Goal: Information Seeking & Learning: Learn about a topic

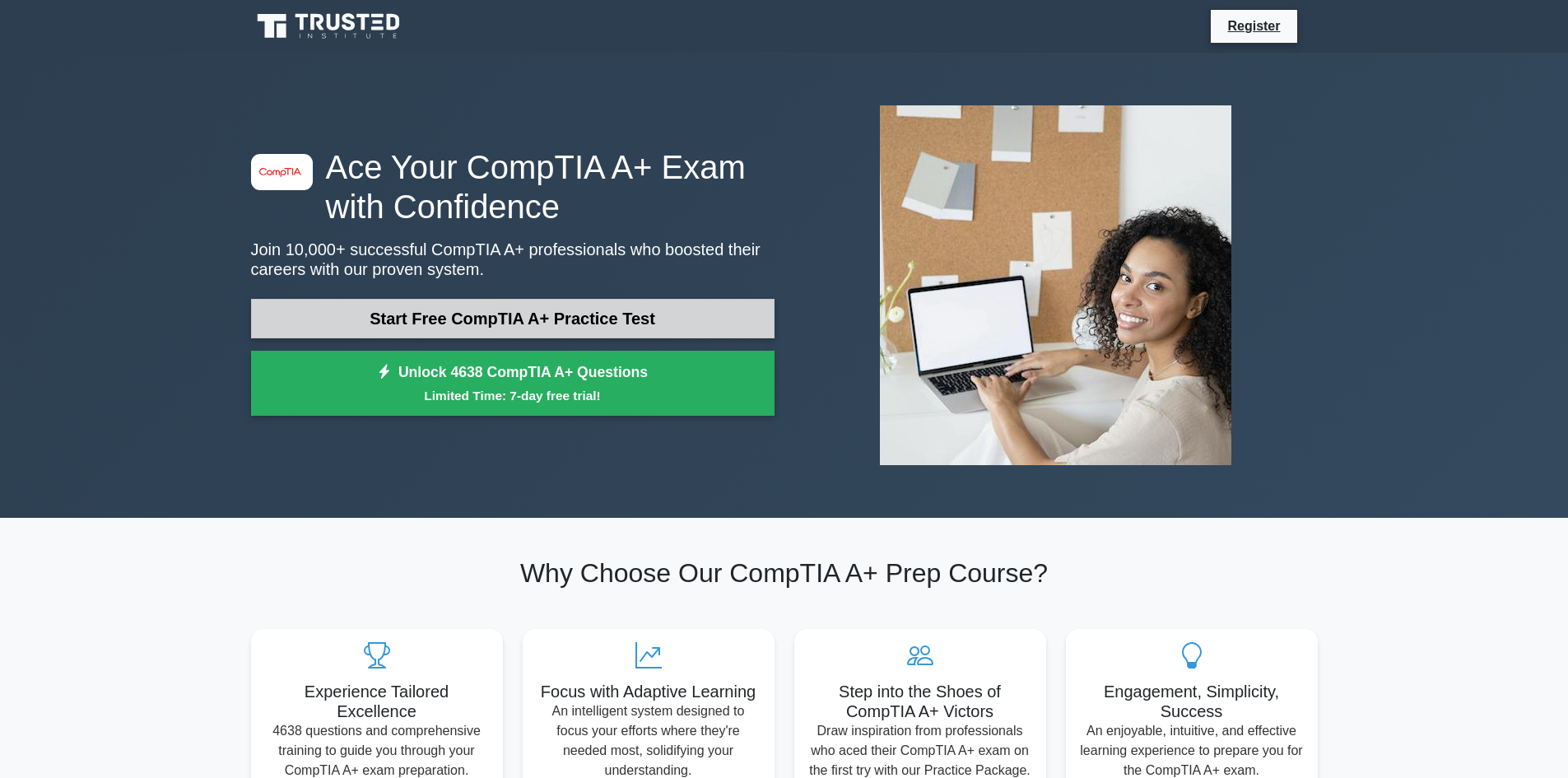
drag, startPoint x: 0, startPoint y: 0, endPoint x: 583, endPoint y: 317, distance: 663.6
click at [583, 317] on link "Start Free CompTIA A+ Practice Test" at bounding box center [512, 318] width 523 height 40
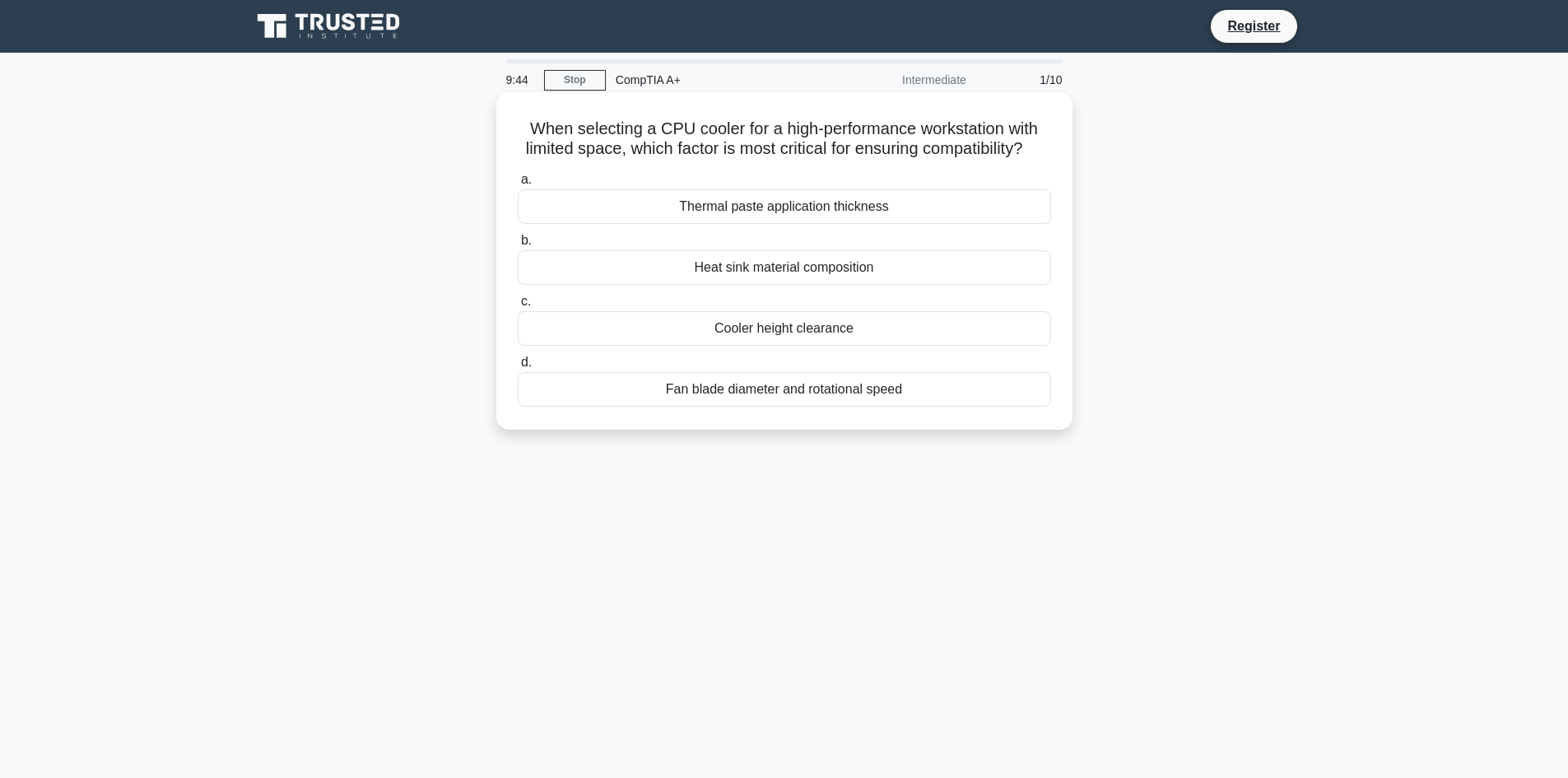
click at [747, 407] on div "Fan blade diameter and rotational speed" at bounding box center [784, 389] width 533 height 35
click at [518, 368] on input "d. Fan blade diameter and rotational speed" at bounding box center [518, 362] width 0 height 11
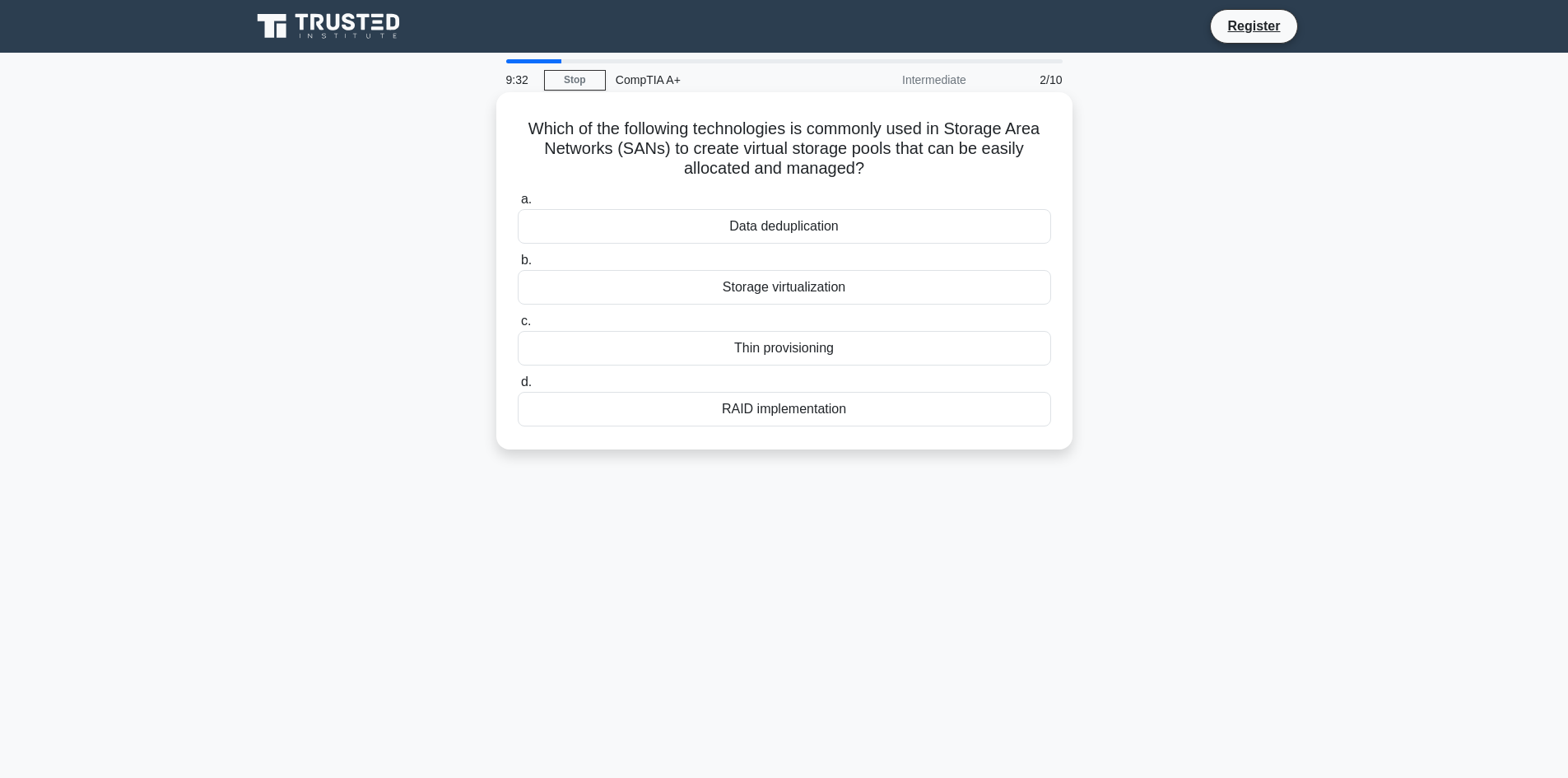
click at [771, 413] on div "RAID implementation" at bounding box center [784, 409] width 533 height 35
click at [518, 388] on input "d. RAID implementation" at bounding box center [518, 383] width 0 height 11
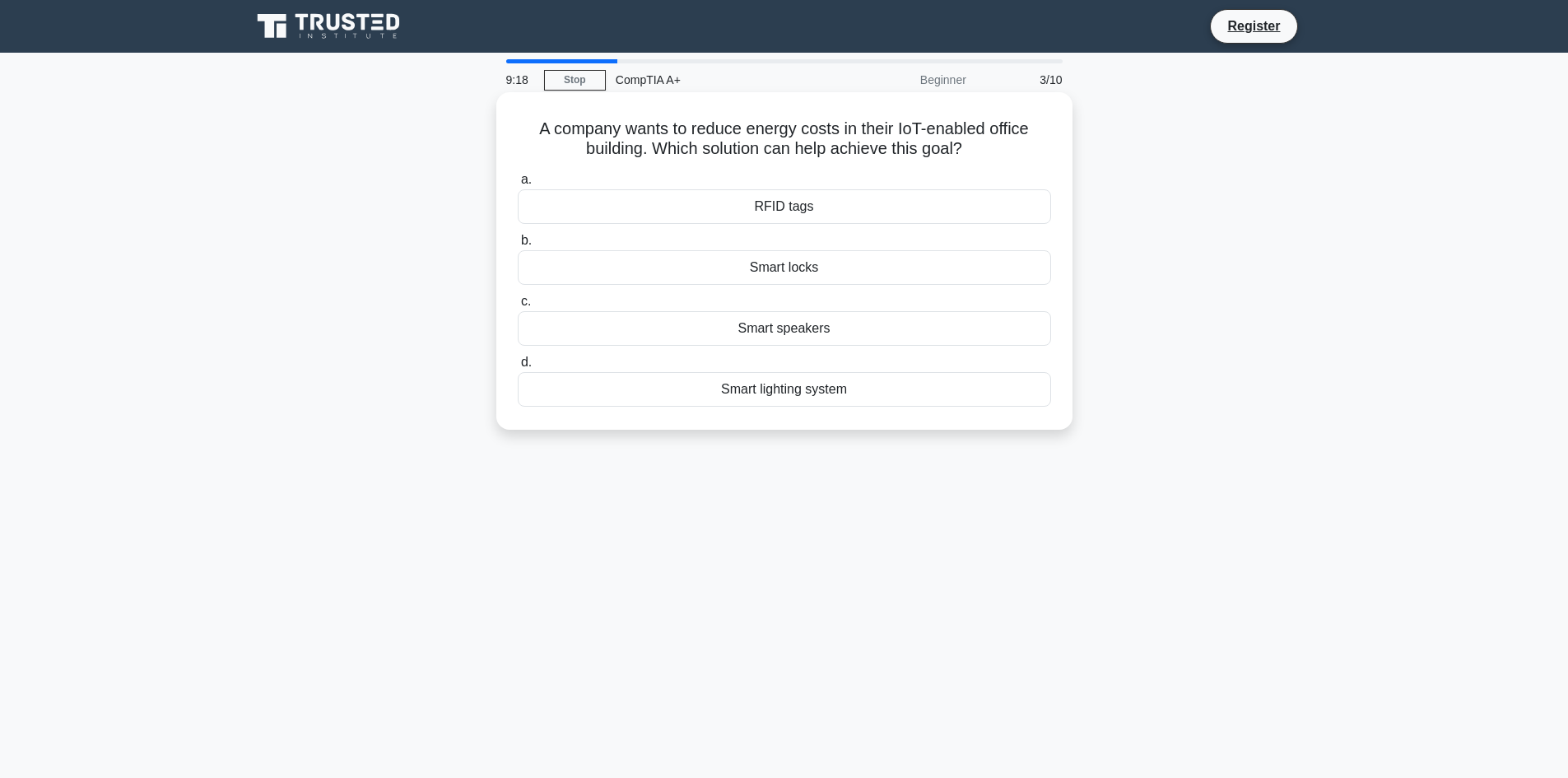
click at [799, 393] on div "Smart lighting system" at bounding box center [784, 389] width 533 height 35
click at [518, 368] on input "d. Smart lighting system" at bounding box center [518, 362] width 0 height 11
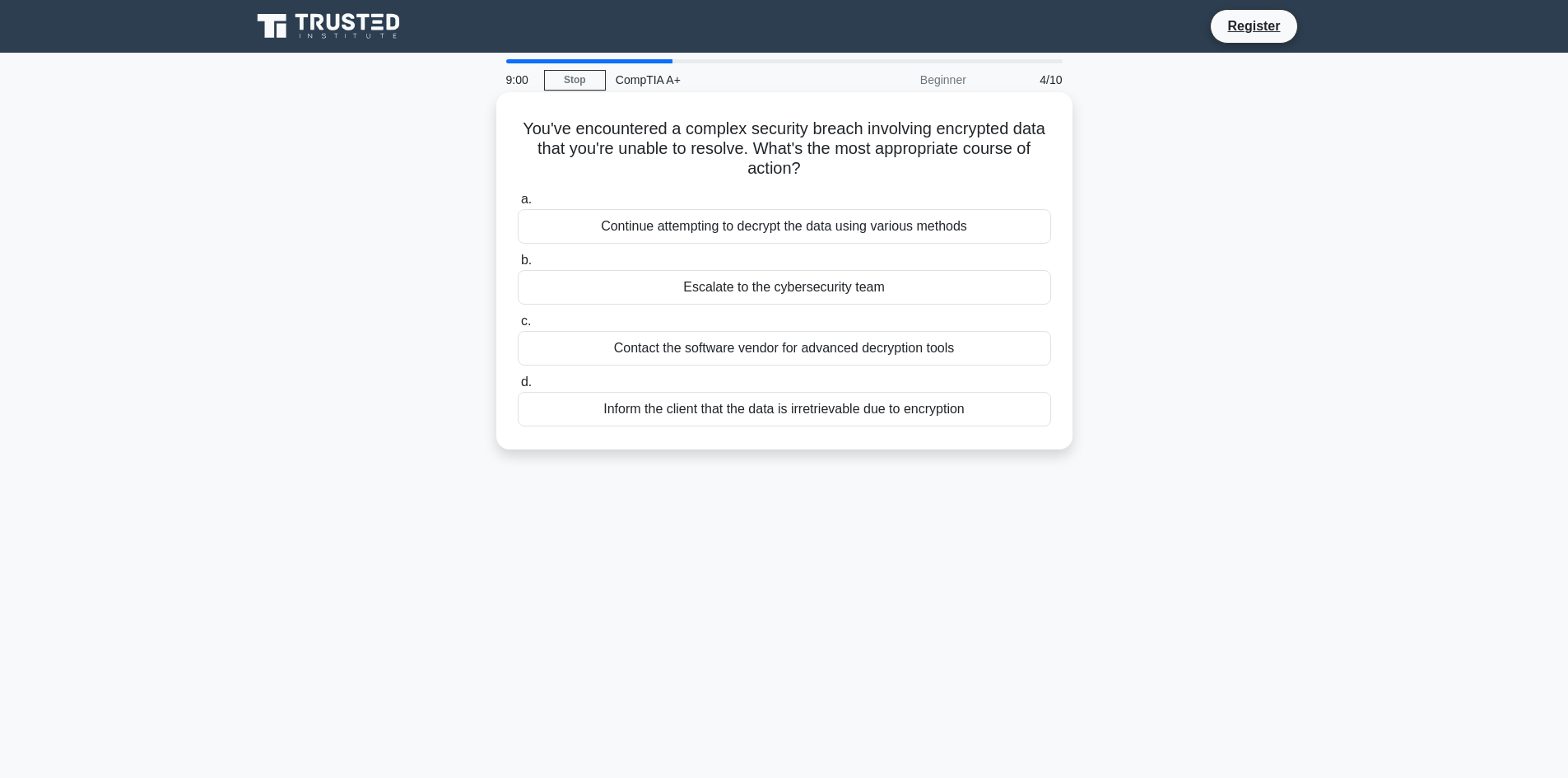
click at [801, 350] on div "Contact the software vendor for advanced decryption tools" at bounding box center [784, 348] width 533 height 35
click at [518, 327] on input "c. Contact the software vendor for advanced decryption tools" at bounding box center [518, 322] width 0 height 11
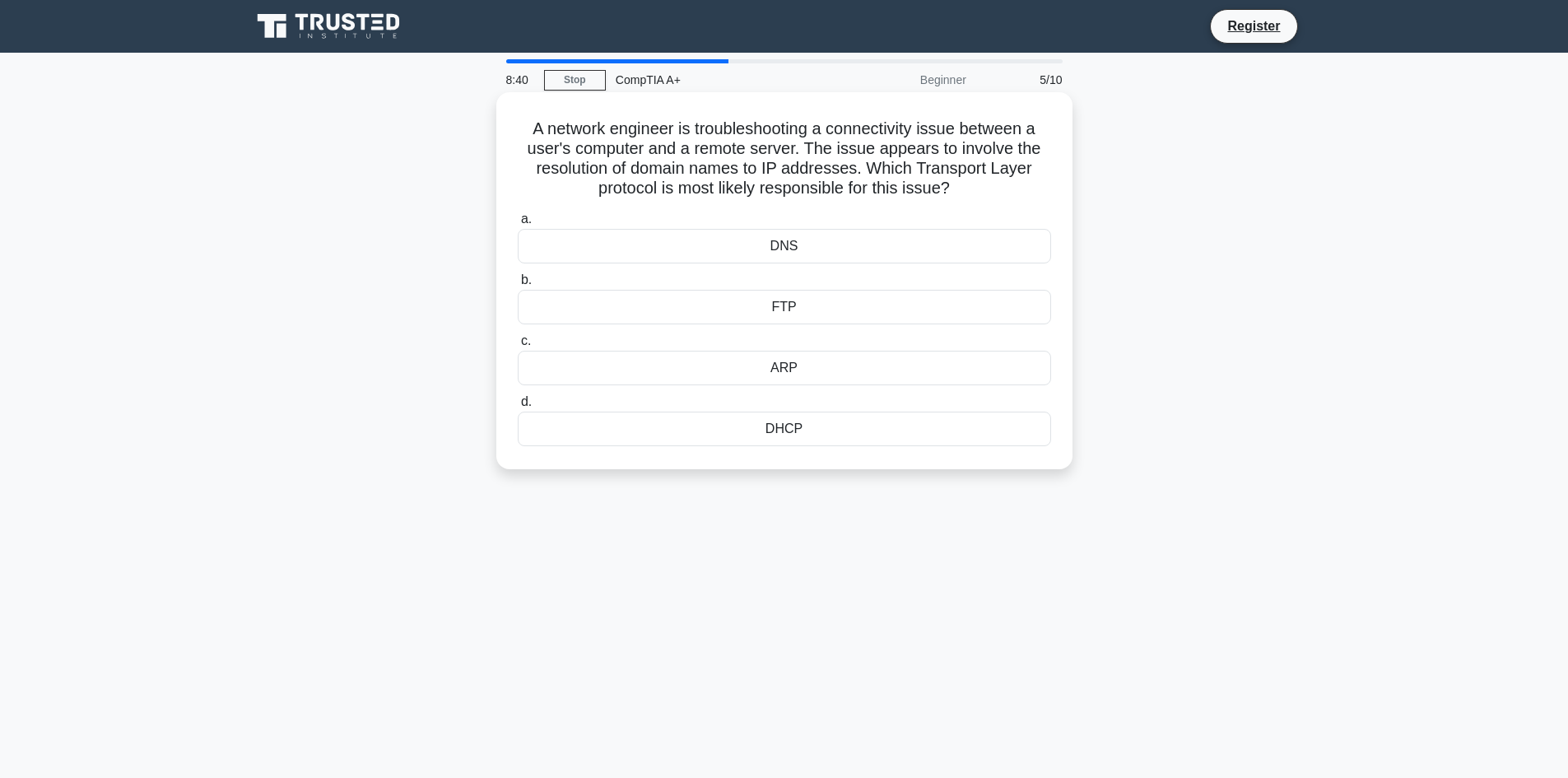
click at [784, 249] on div "DNS" at bounding box center [784, 246] width 533 height 35
click at [518, 225] on input "a. DNS" at bounding box center [518, 219] width 0 height 11
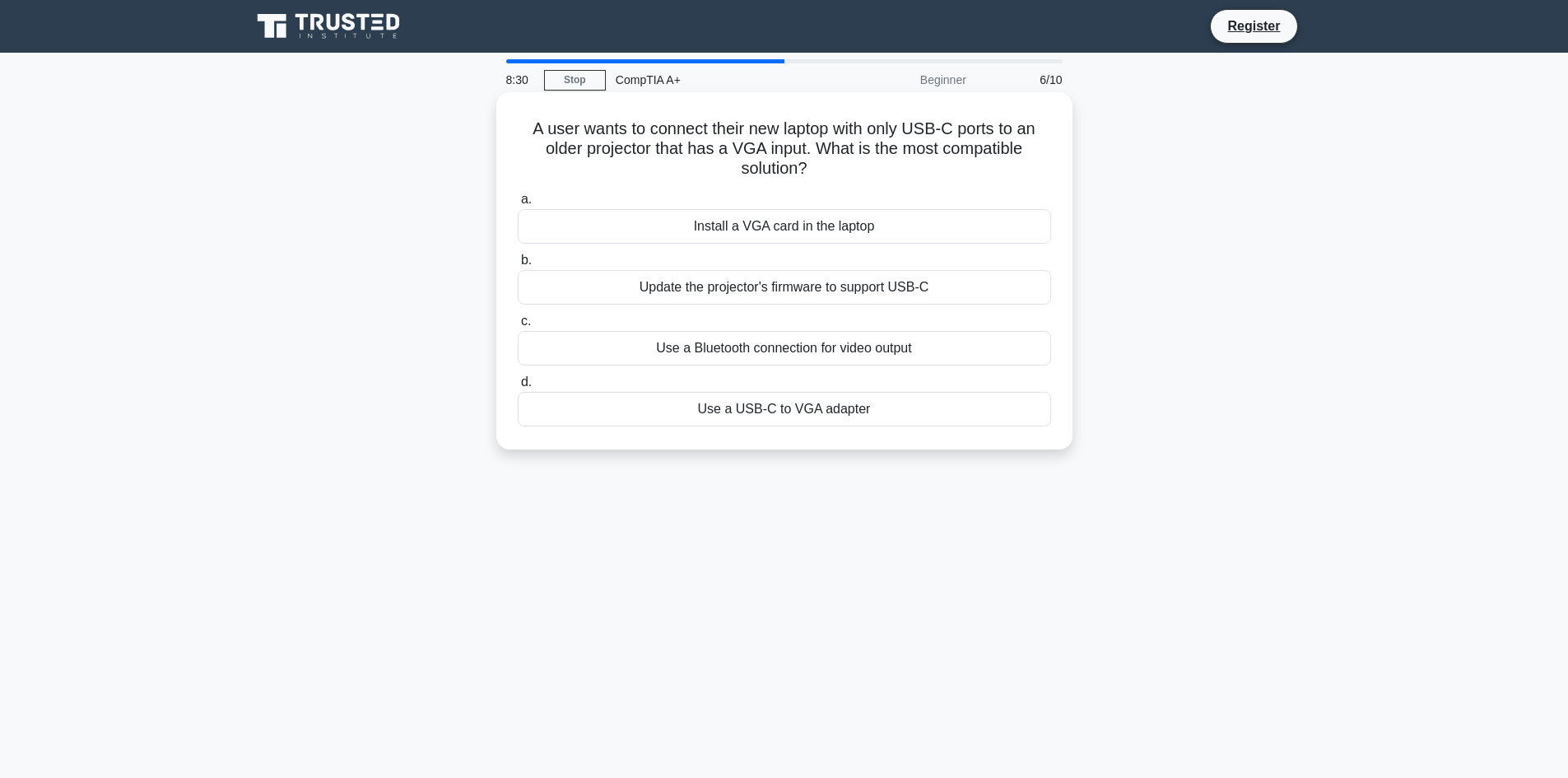
click at [734, 411] on div "Use a USB-C to VGA adapter" at bounding box center [784, 409] width 533 height 35
click at [518, 388] on input "d. Use a USB-C to VGA adapter" at bounding box center [518, 383] width 0 height 11
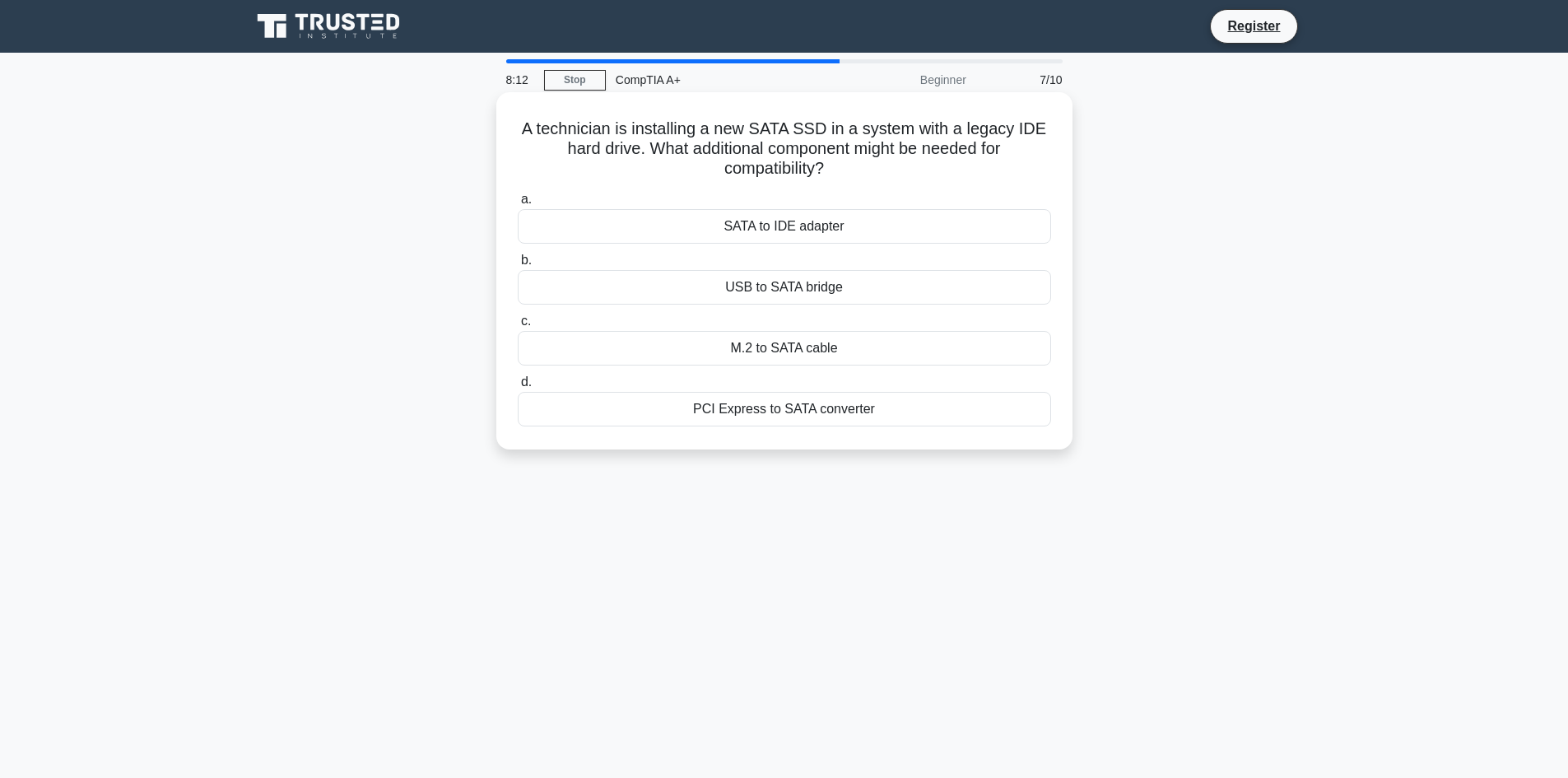
click at [762, 352] on div "M.2 to SATA cable" at bounding box center [784, 348] width 533 height 35
click at [518, 327] on input "c. M.2 to SATA cable" at bounding box center [518, 322] width 0 height 11
click at [786, 411] on div "Administrator password" at bounding box center [784, 409] width 533 height 35
click at [518, 388] on input "d. Administrator password" at bounding box center [518, 383] width 0 height 11
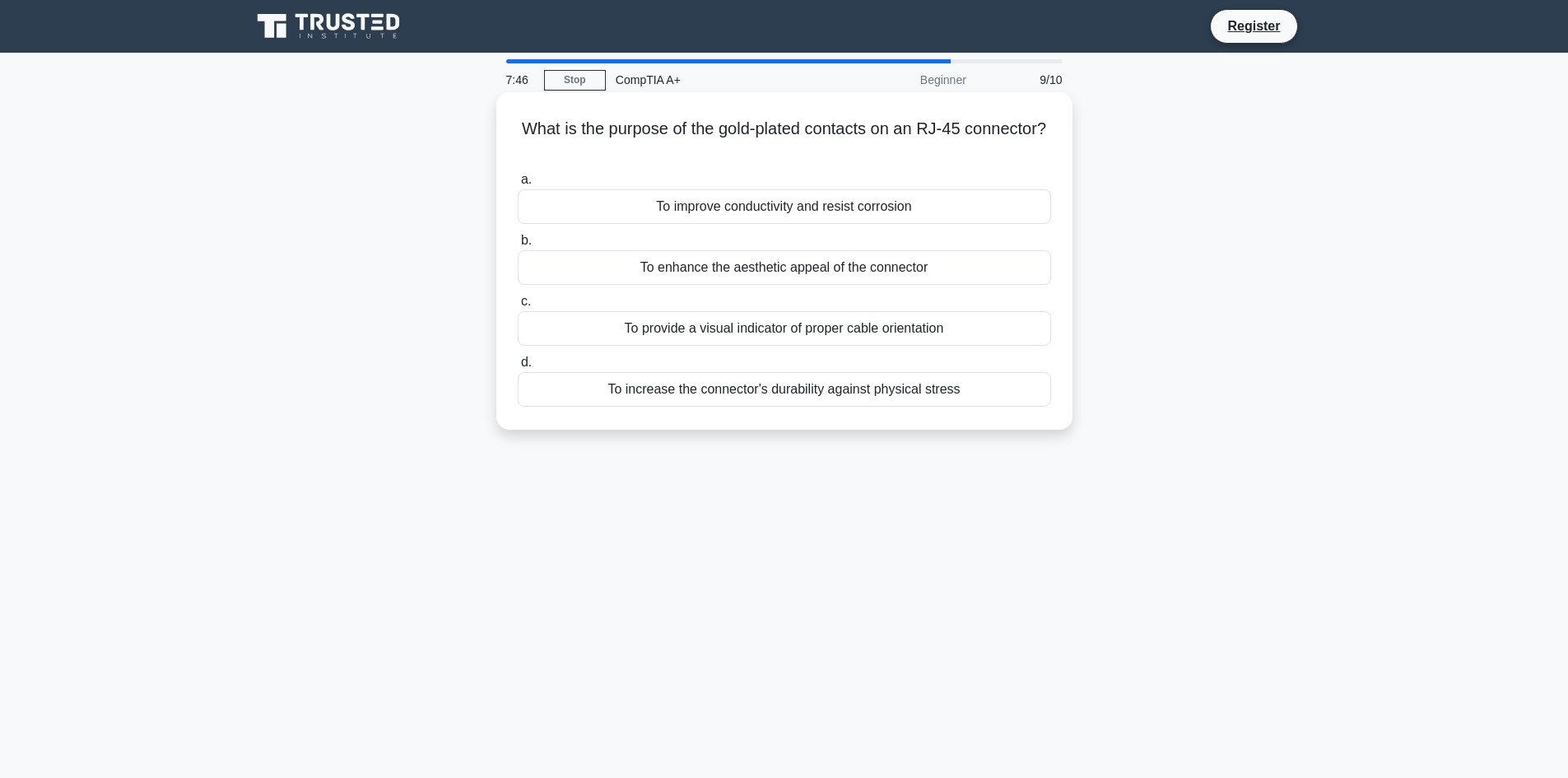
click at [745, 213] on div "To improve conductivity and resist corrosion" at bounding box center [784, 206] width 533 height 35
click at [518, 185] on input "a. To improve conductivity and resist corrosion" at bounding box center [518, 180] width 0 height 11
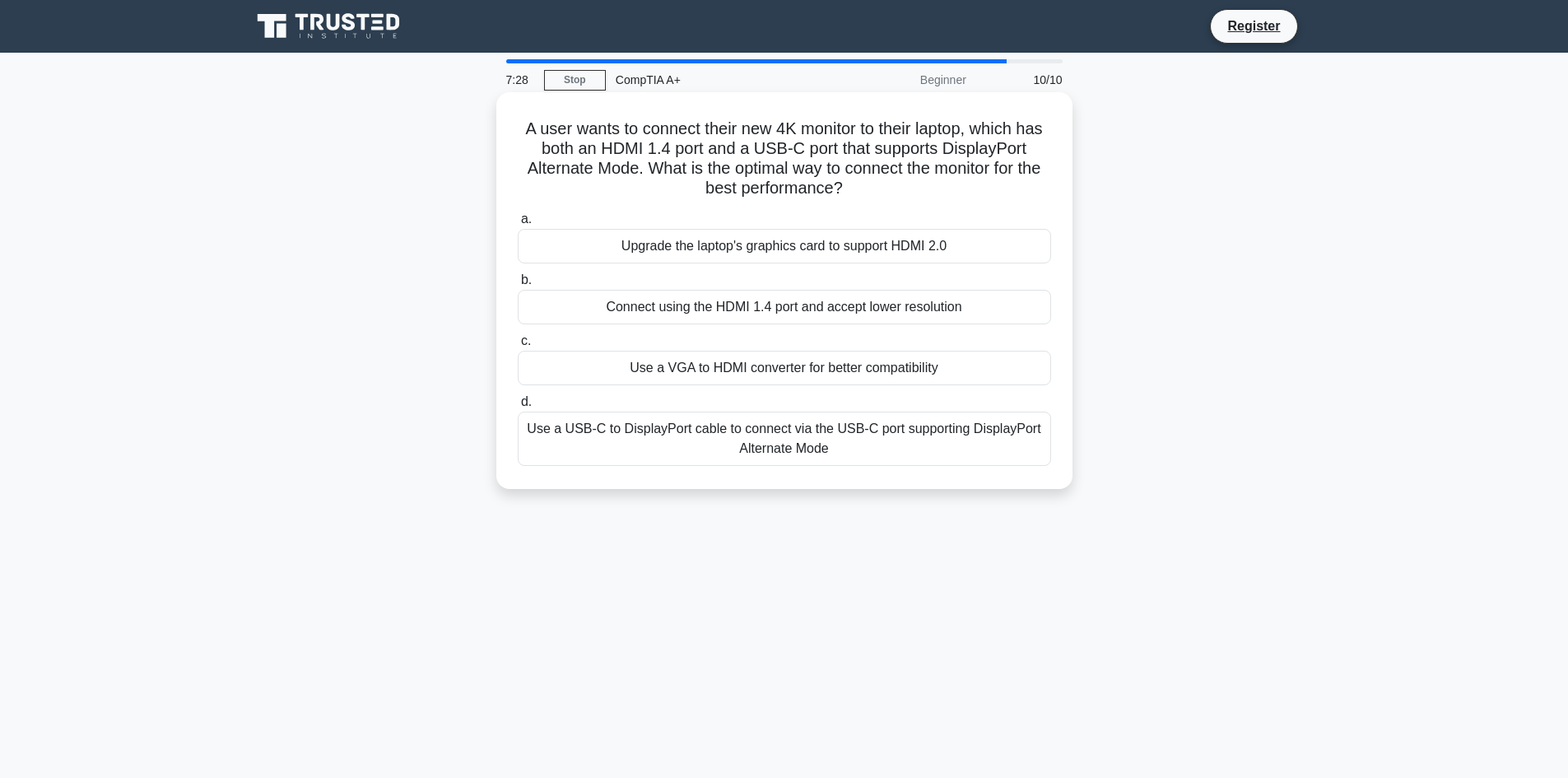
click at [695, 372] on div "Use a VGA to HDMI converter for better compatibility" at bounding box center [784, 368] width 533 height 35
click at [518, 347] on input "c. Use a VGA to HDMI converter for better compatibility" at bounding box center [518, 341] width 0 height 11
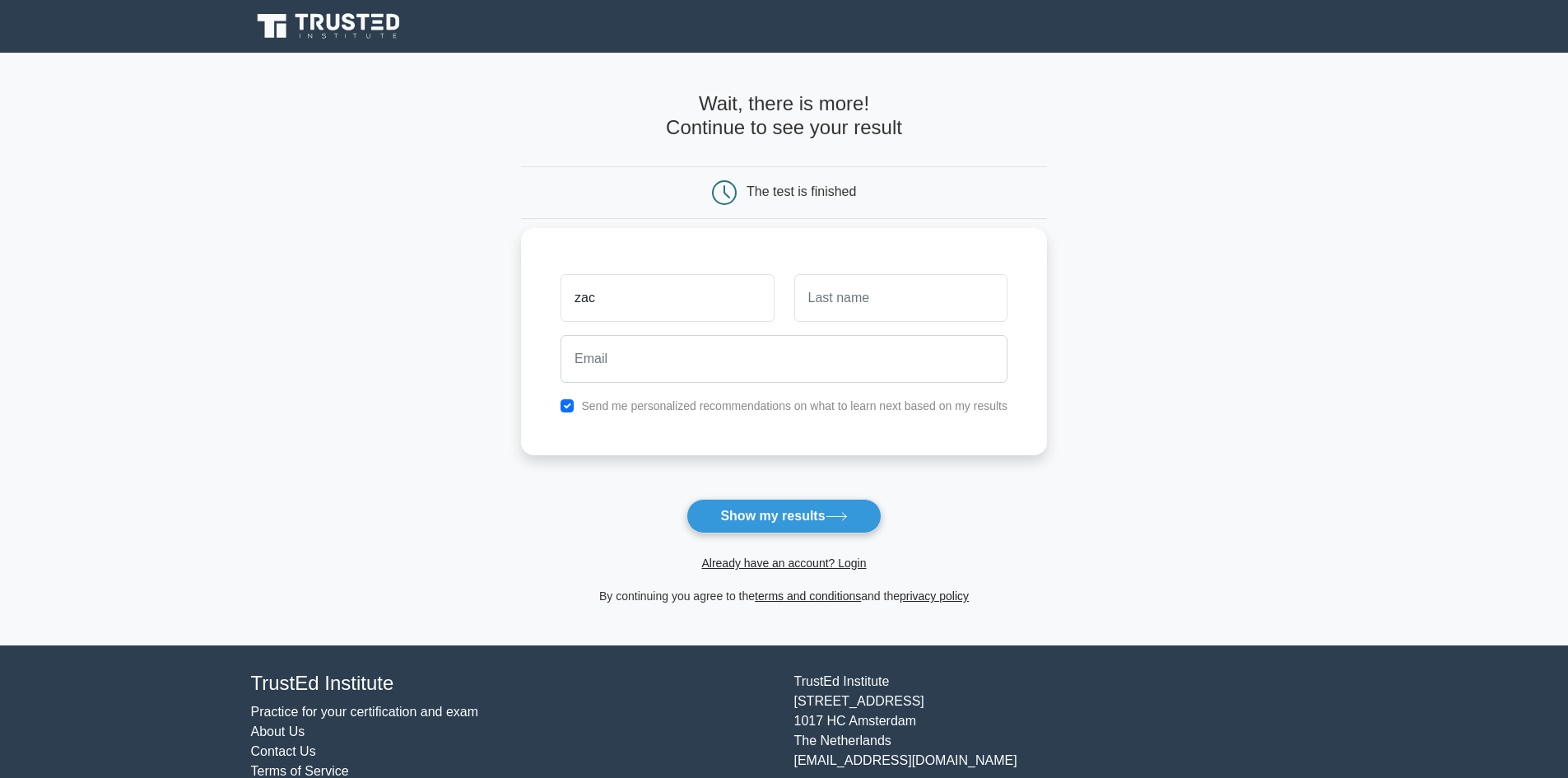
type input "[PERSON_NAME]"
type input "Cline"
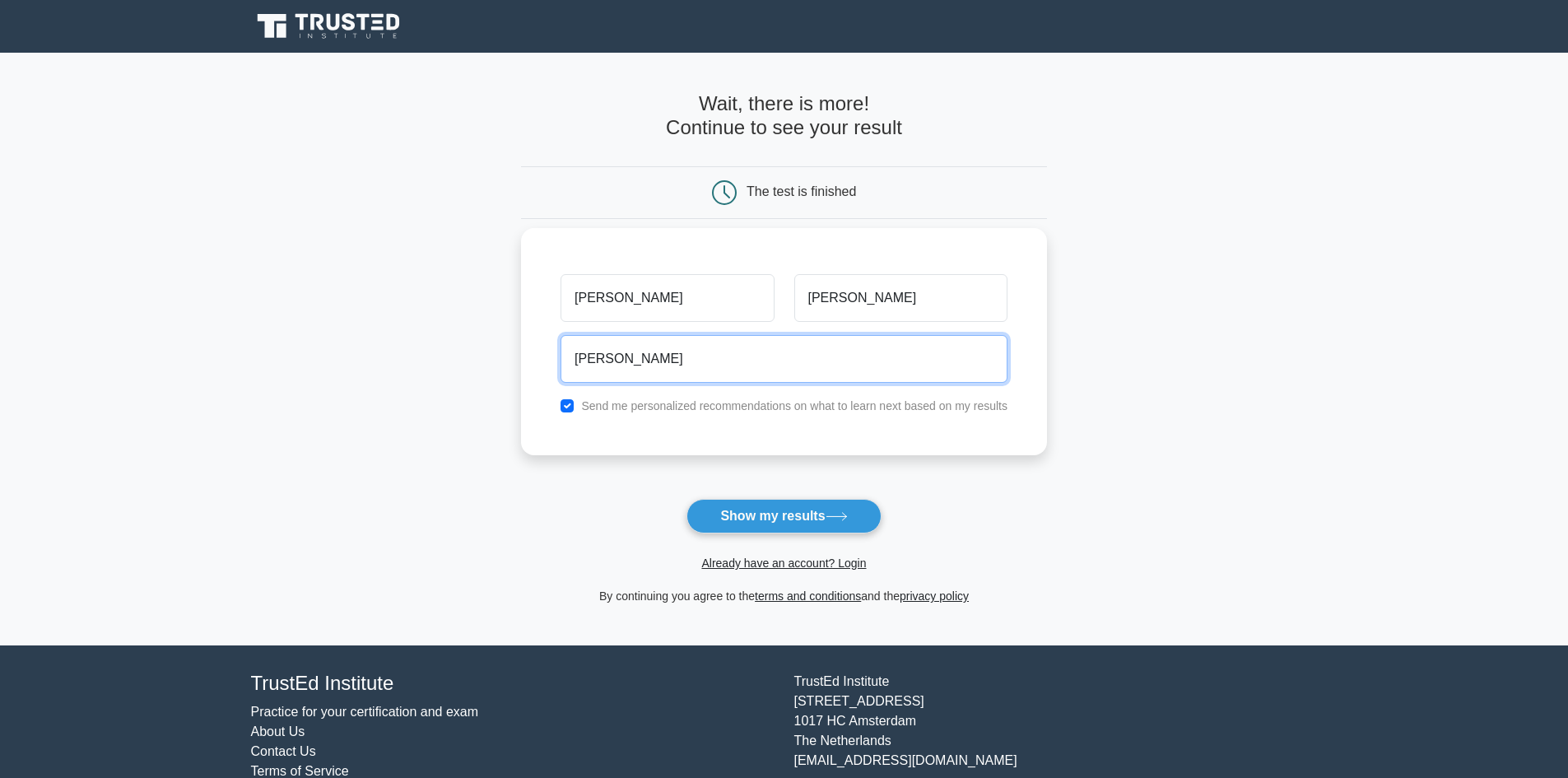
type input "zack"
click at [572, 405] on input "checkbox" at bounding box center [567, 406] width 14 height 14
checkbox input "false"
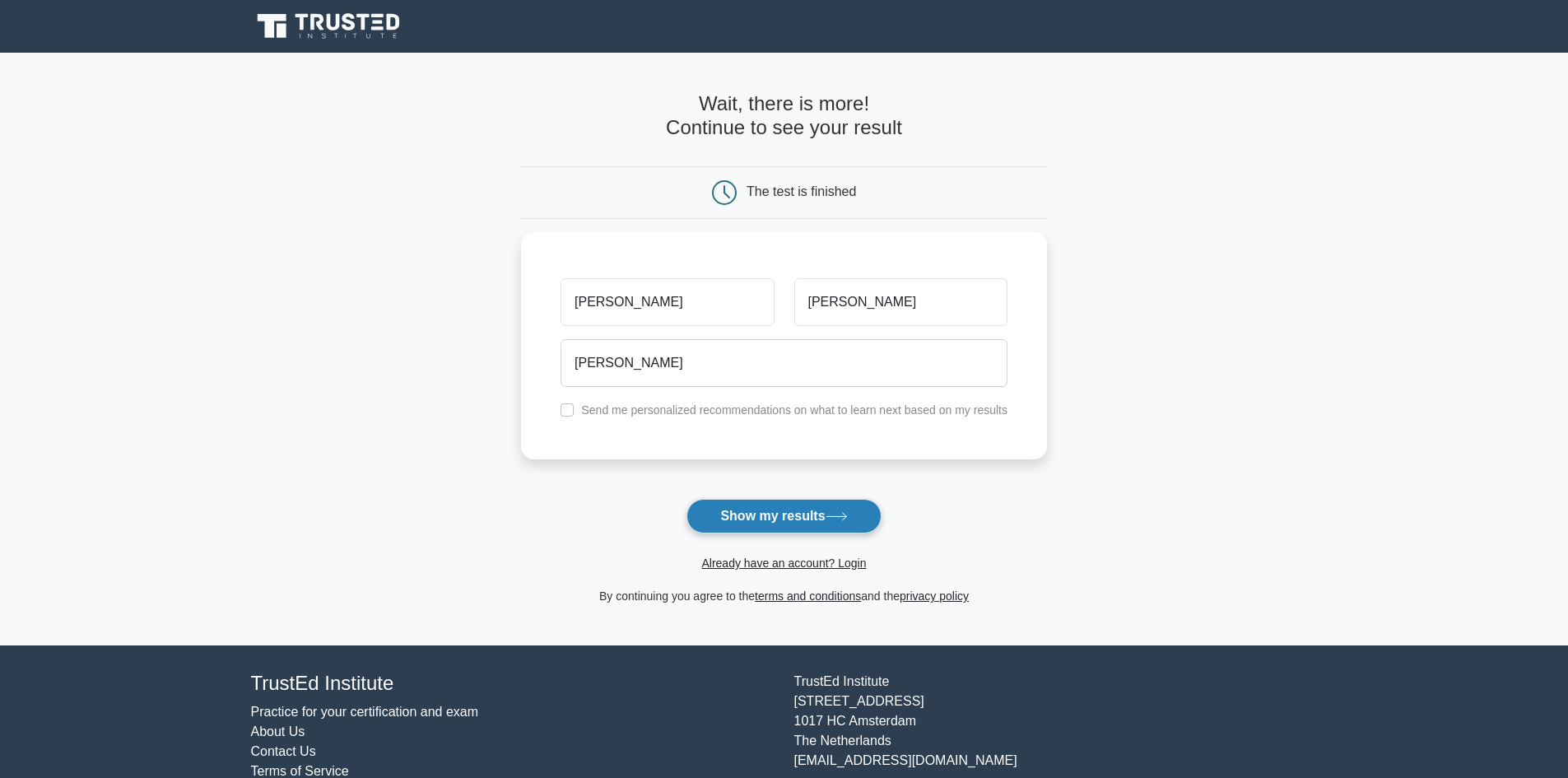
click at [720, 512] on button "Show my results" at bounding box center [784, 516] width 194 height 35
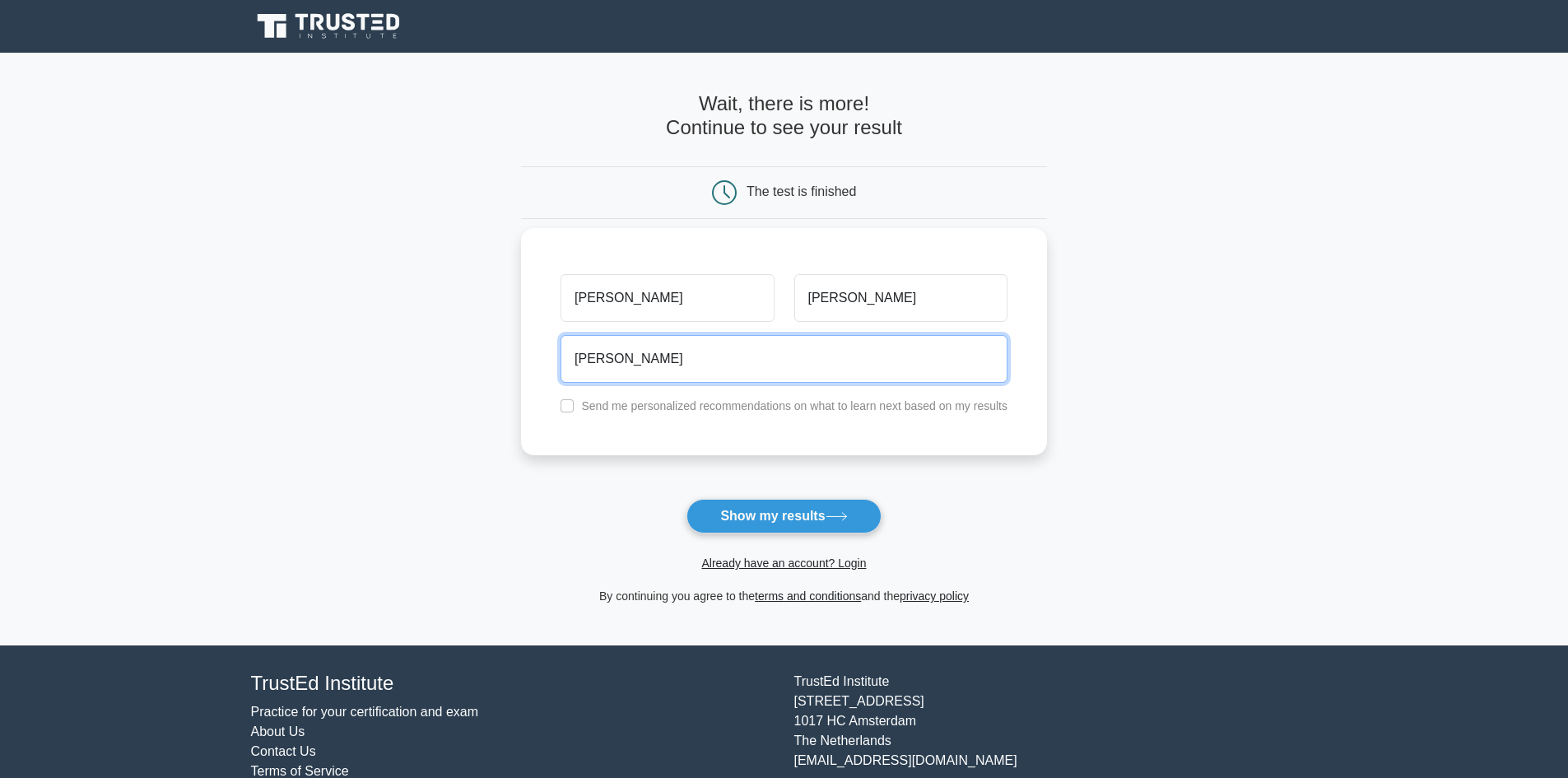
click at [633, 358] on input "zack" at bounding box center [784, 359] width 447 height 48
type input "zackary.cline2020@gmail.com"
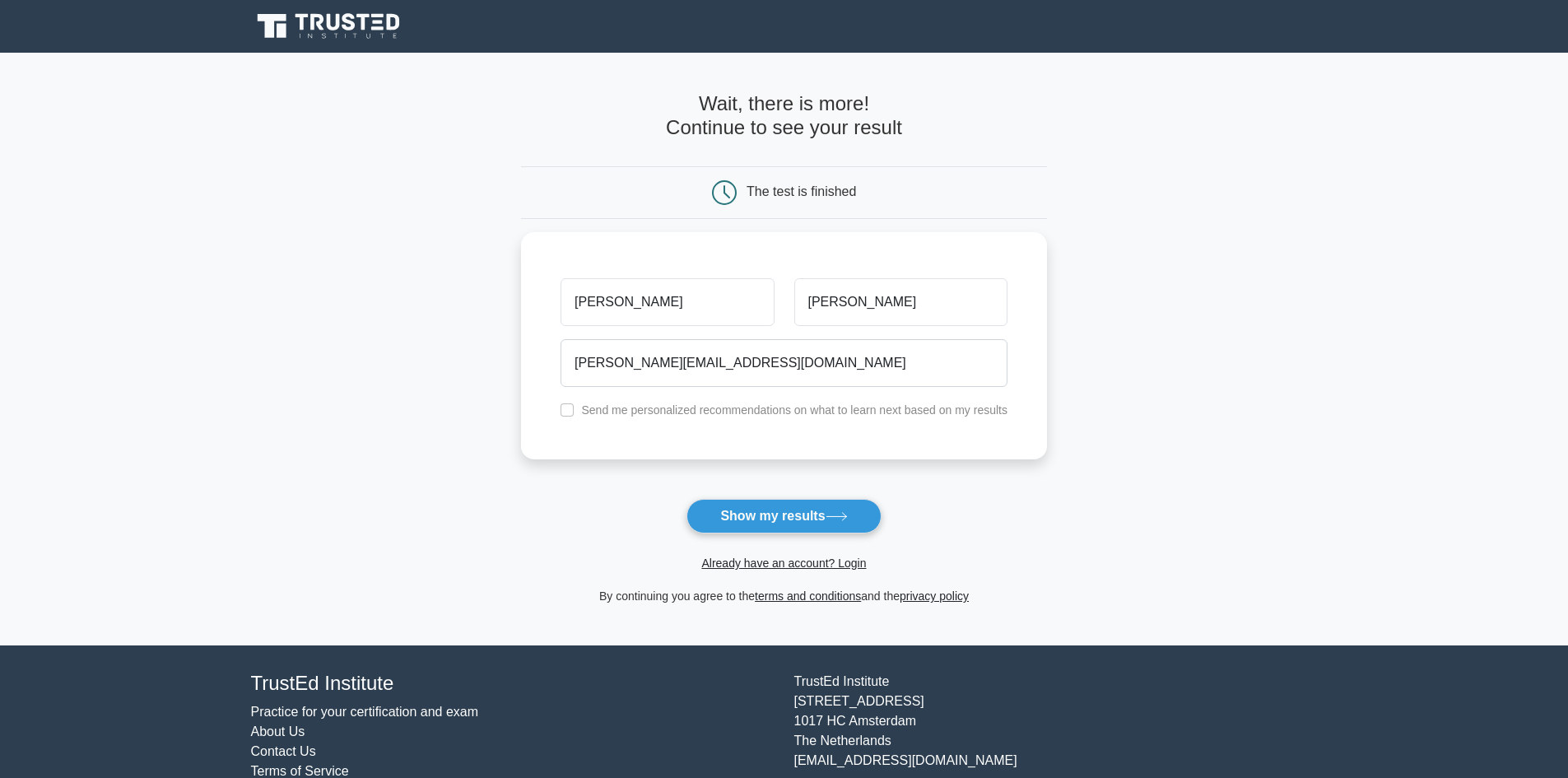
click at [781, 520] on button "Show my results" at bounding box center [784, 516] width 194 height 35
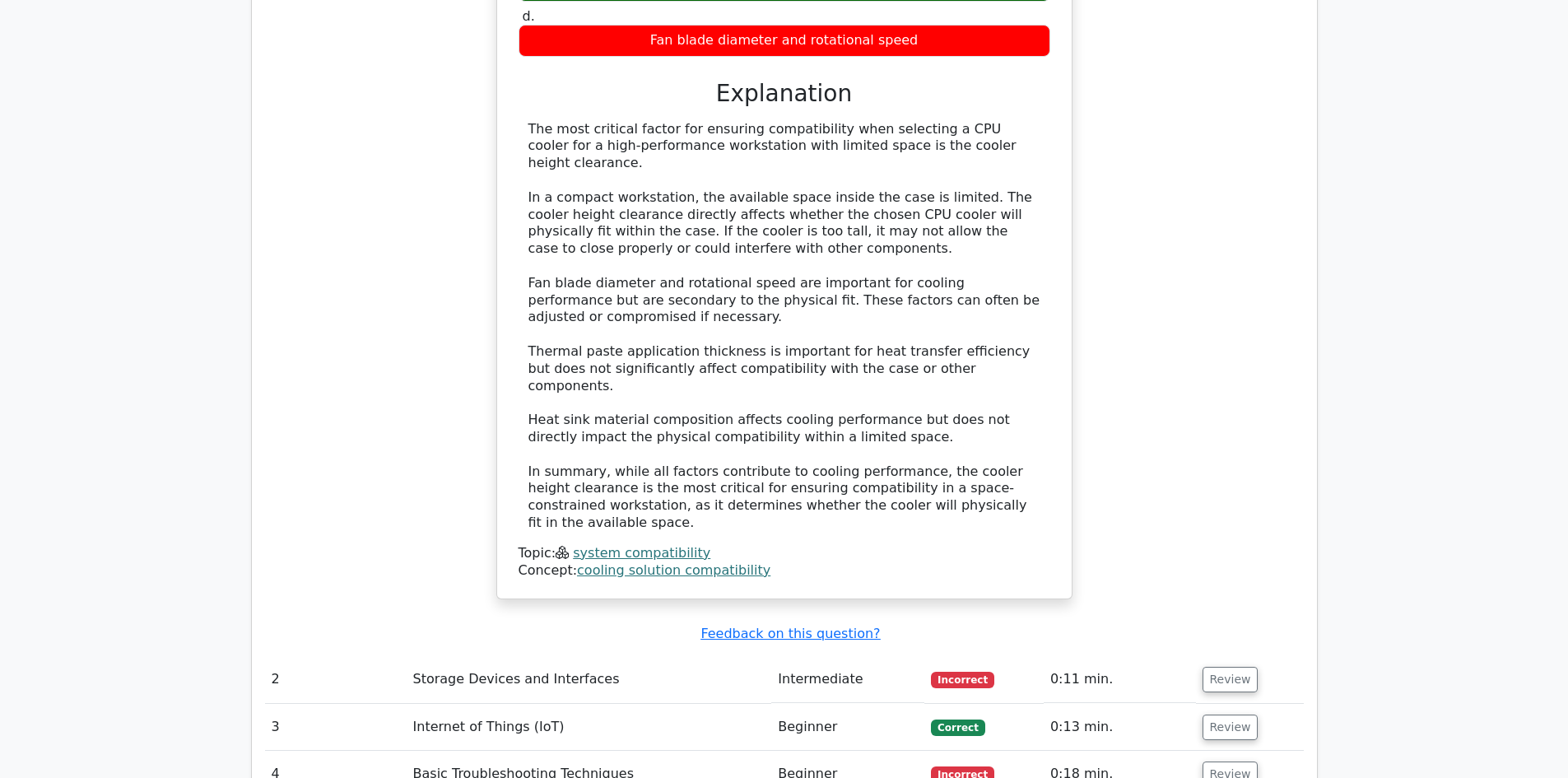
scroll to position [2059, 0]
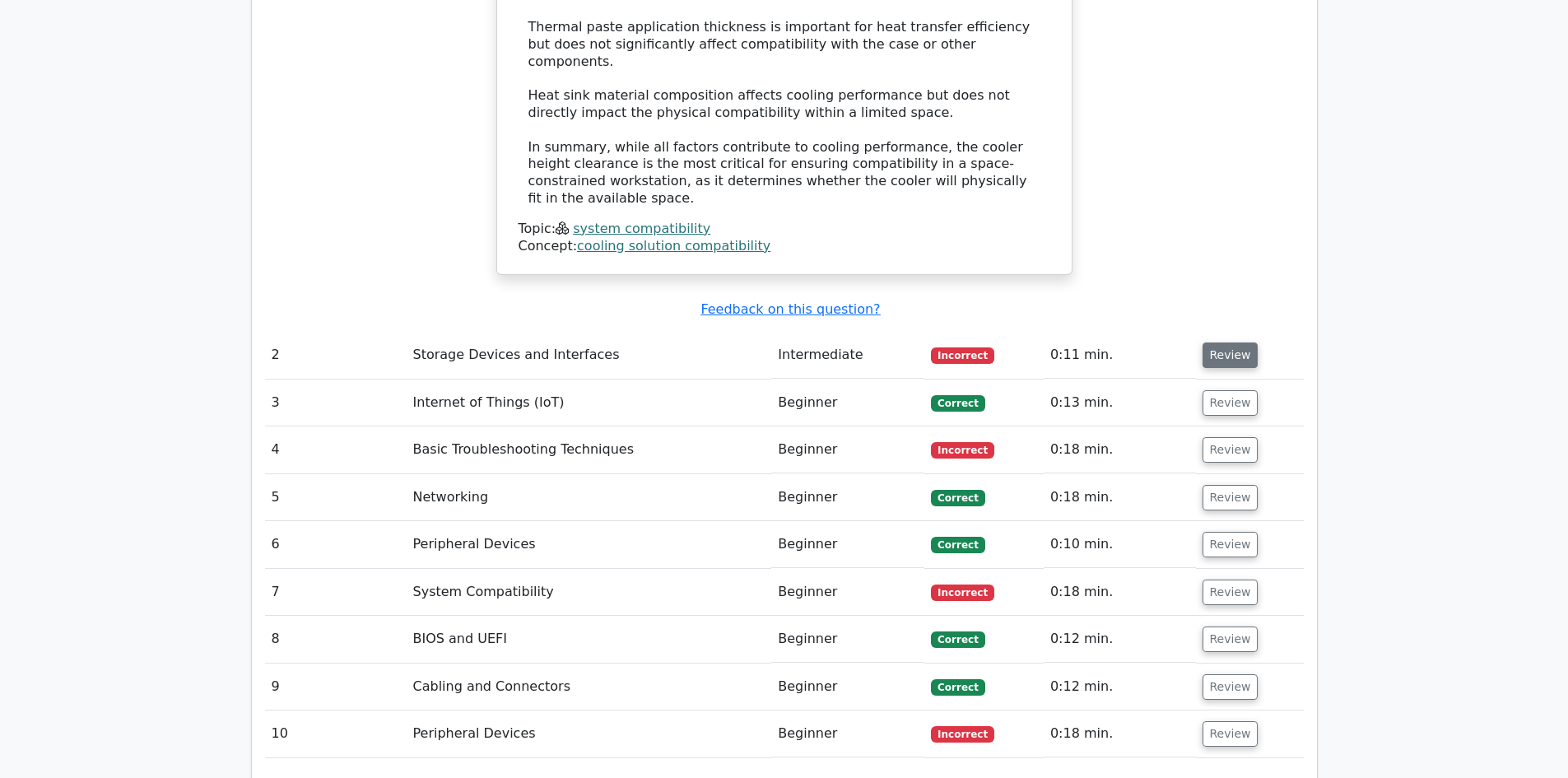
click at [1209, 343] on button "Review" at bounding box center [1230, 355] width 56 height 25
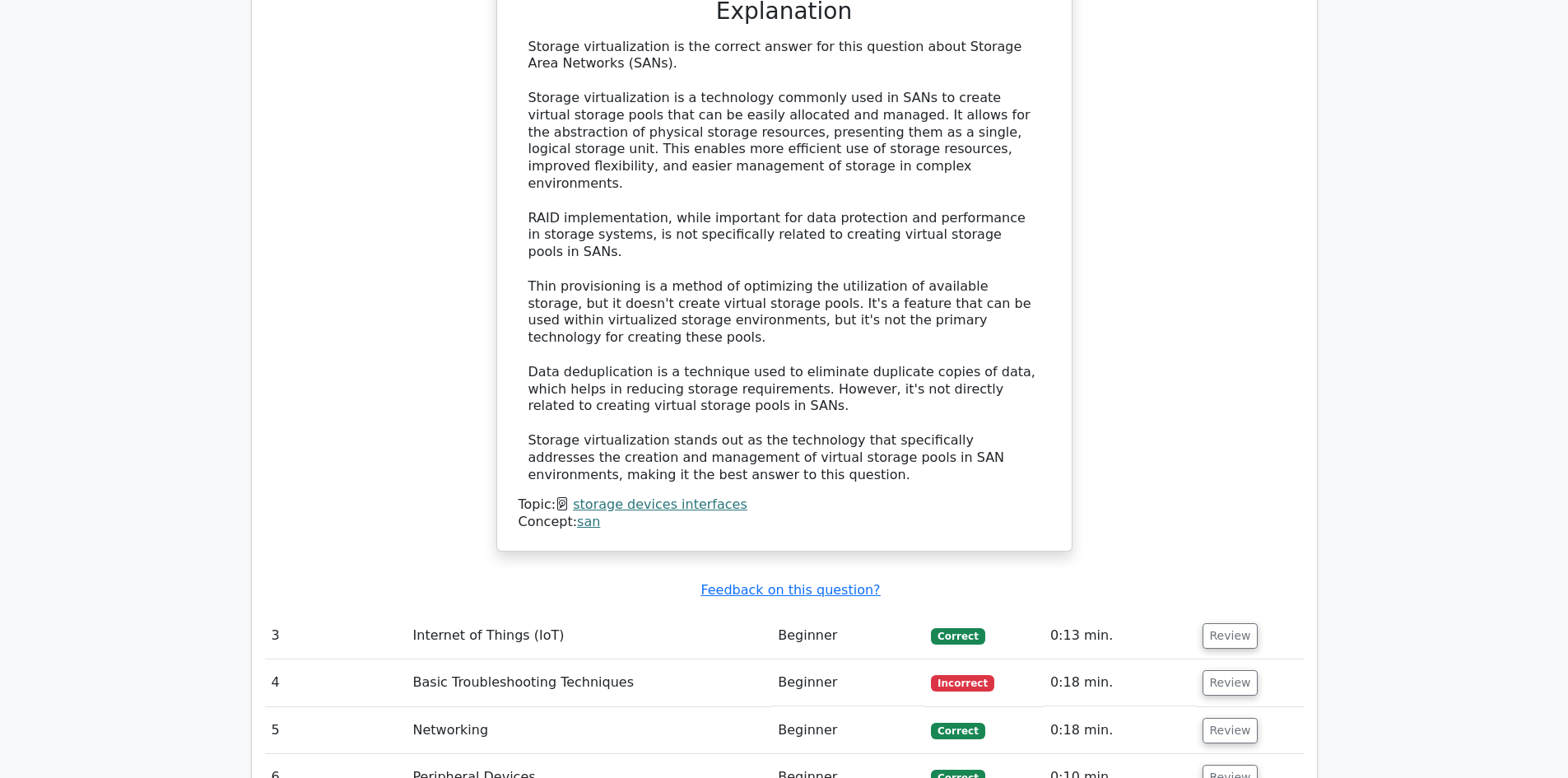
scroll to position [2800, 0]
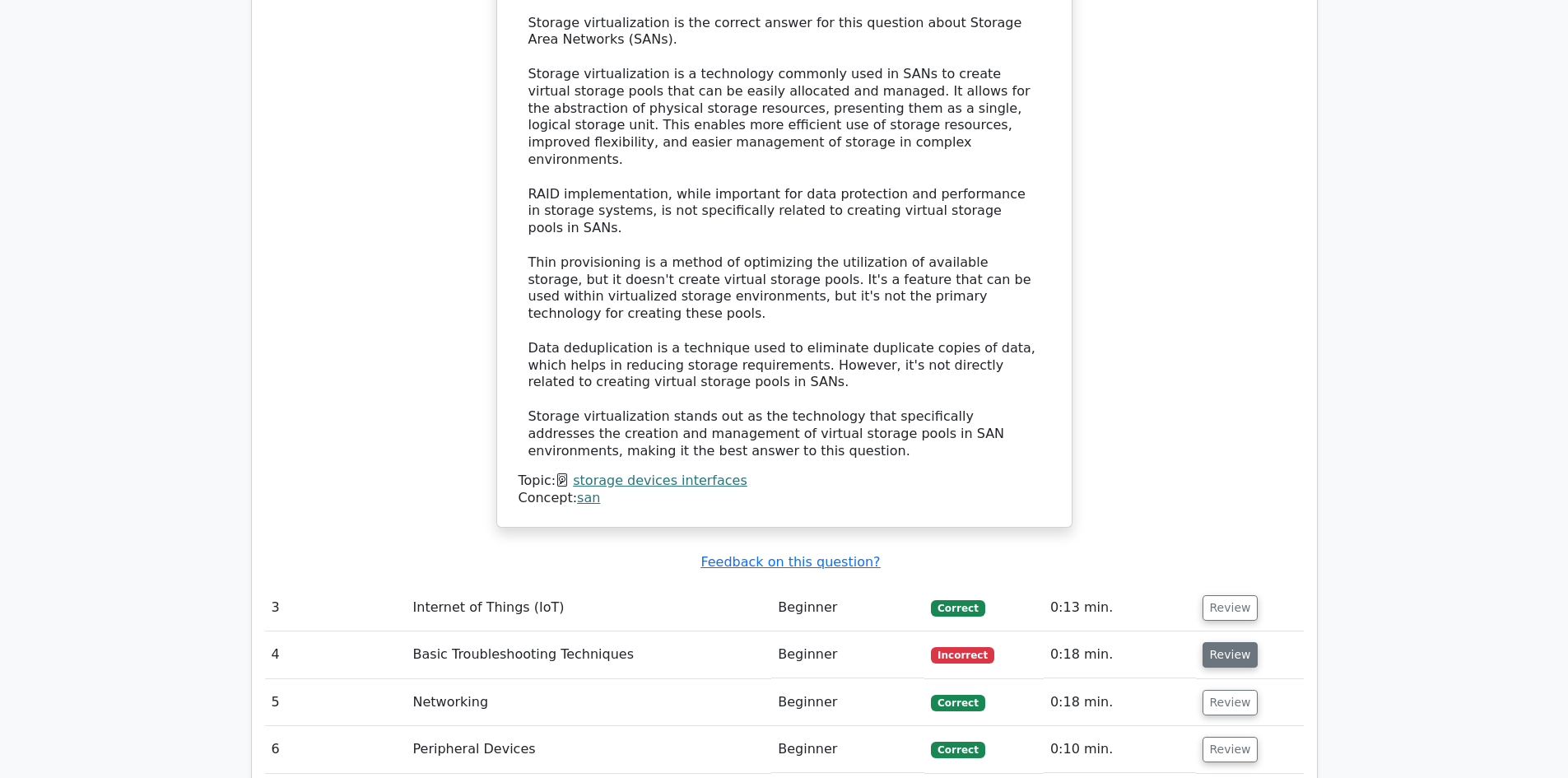
click at [1215, 642] on button "Review" at bounding box center [1230, 655] width 56 height 25
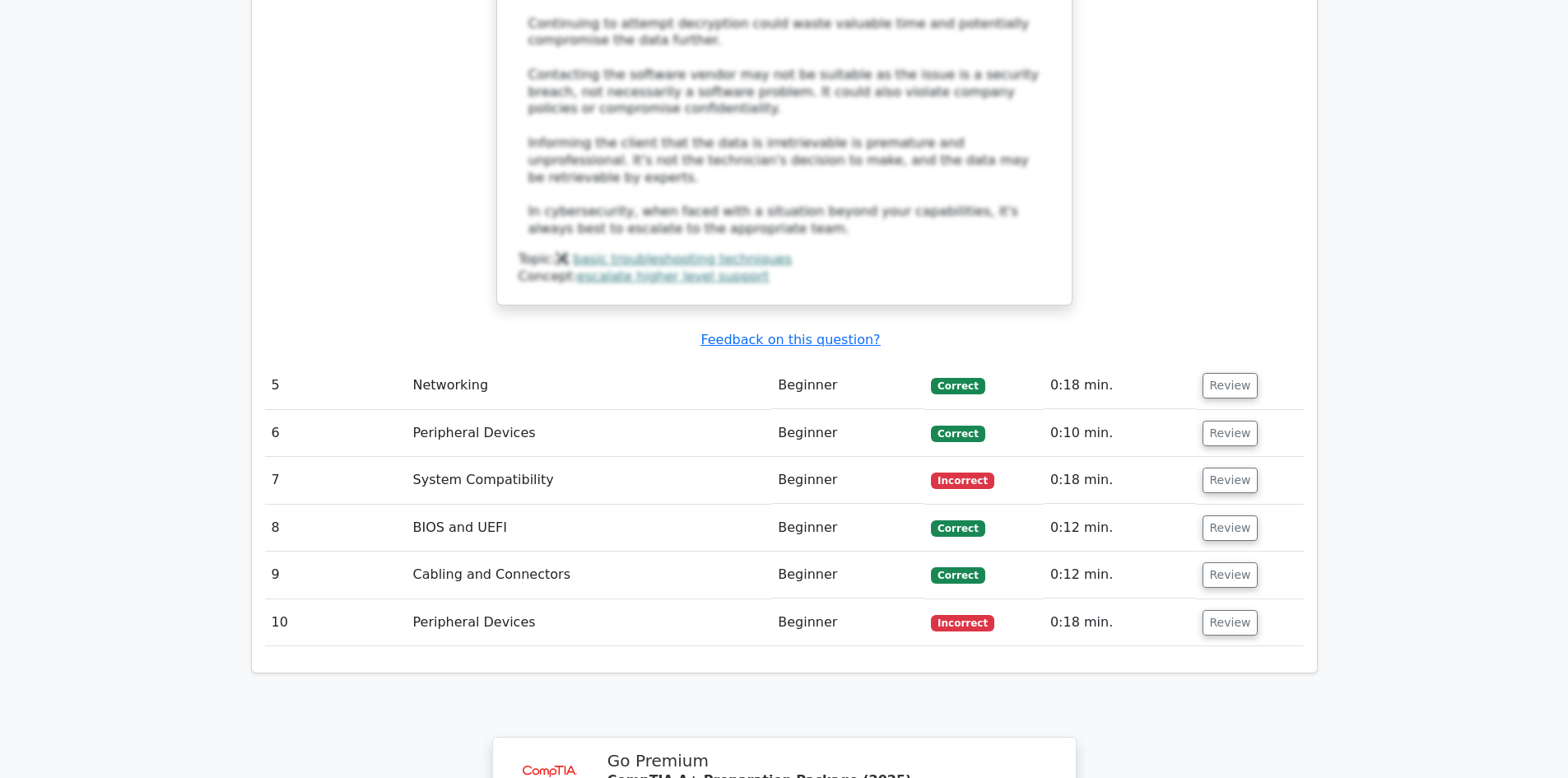
scroll to position [4118, 0]
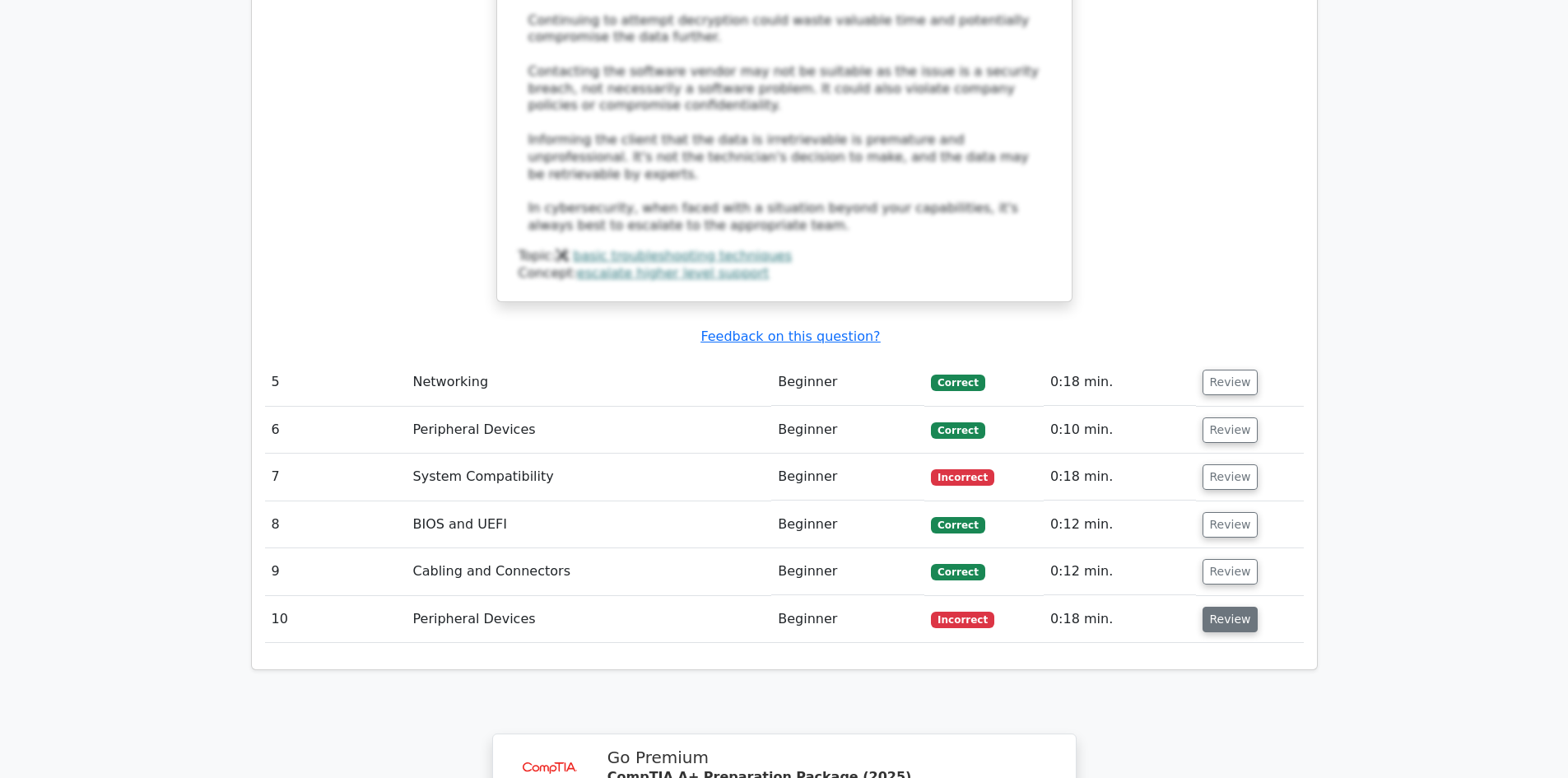
click at [1219, 607] on button "Review" at bounding box center [1230, 619] width 56 height 25
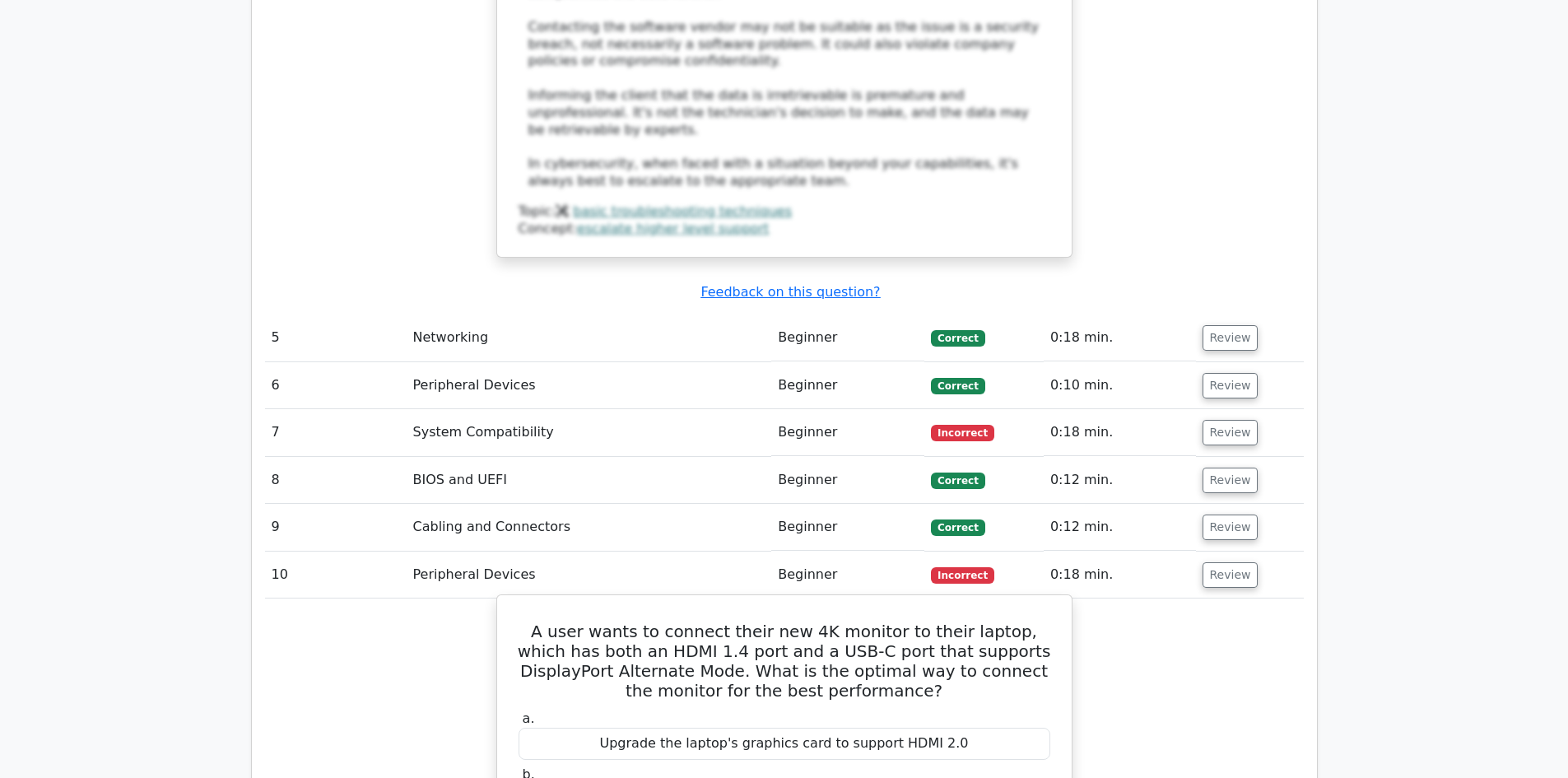
scroll to position [4201, 0]
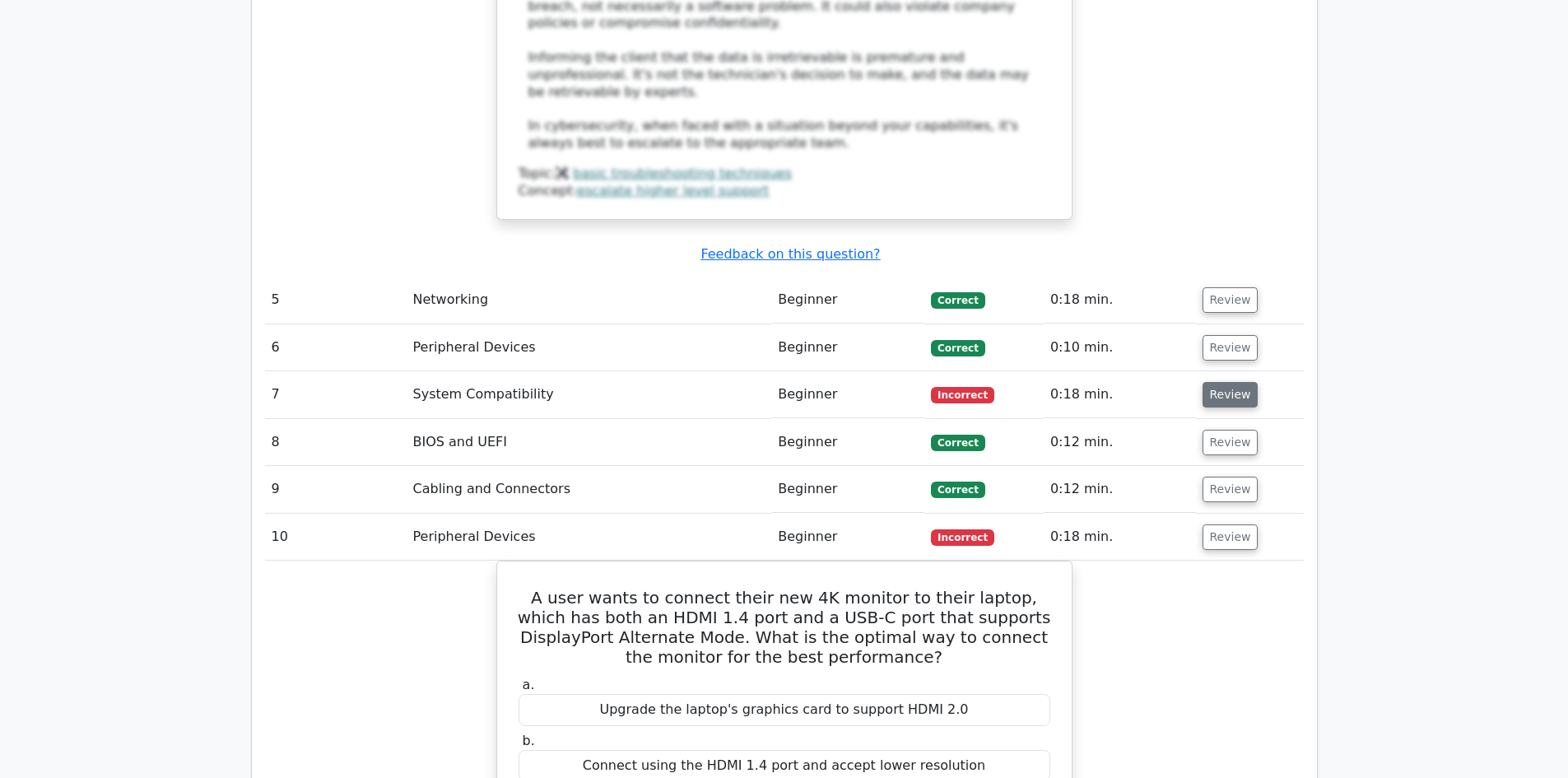
click at [1230, 382] on button "Review" at bounding box center [1230, 395] width 56 height 25
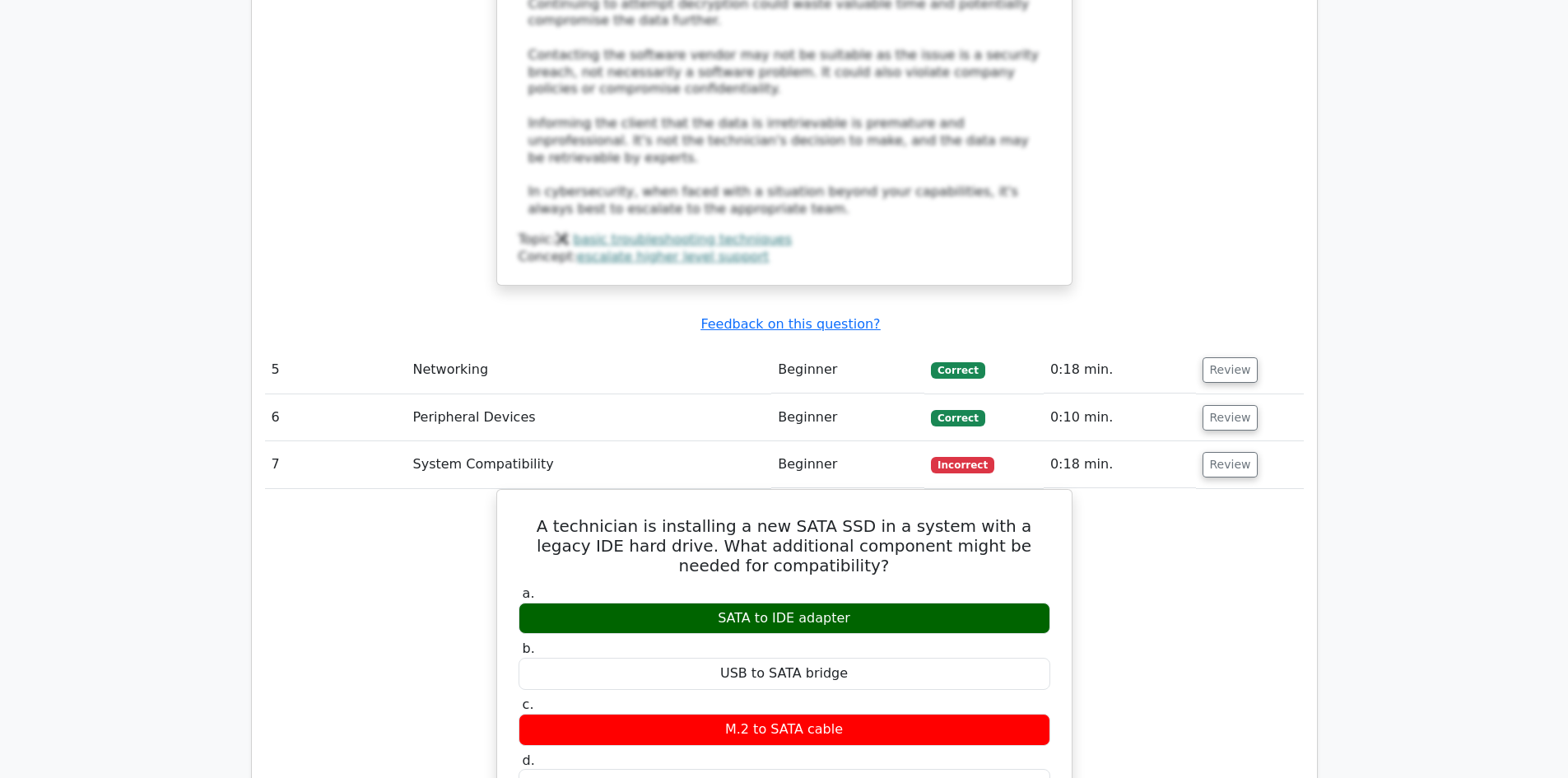
scroll to position [3953, 0]
